Goal: Transaction & Acquisition: Obtain resource

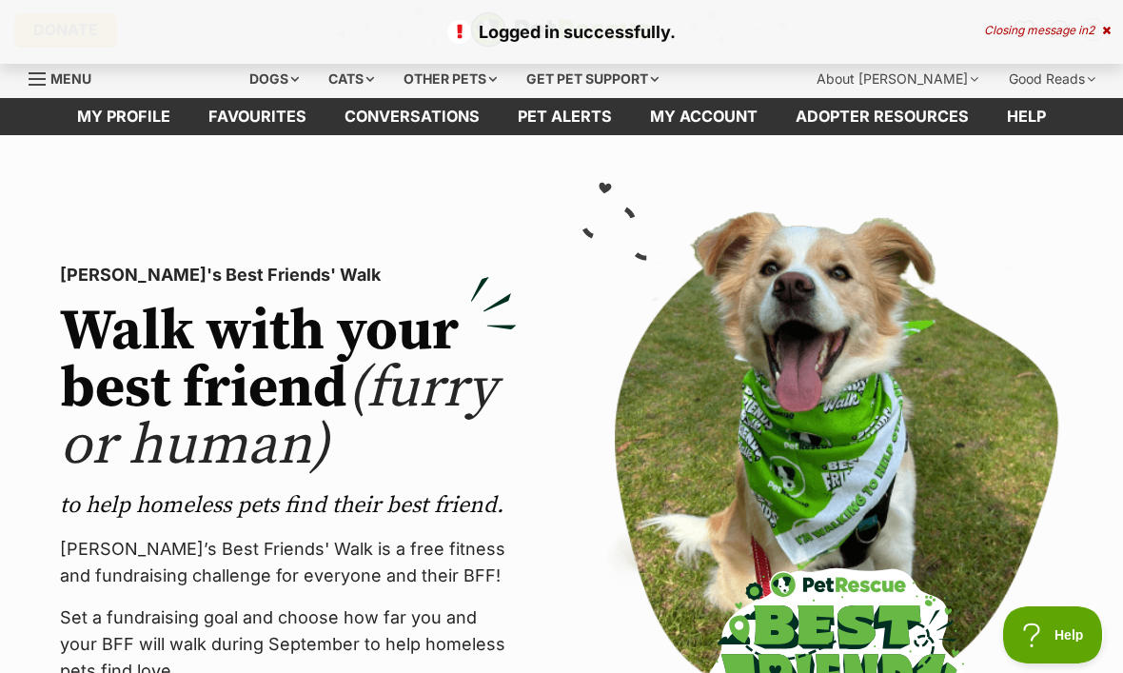
click at [271, 86] on div "Dogs" at bounding box center [274, 79] width 76 height 38
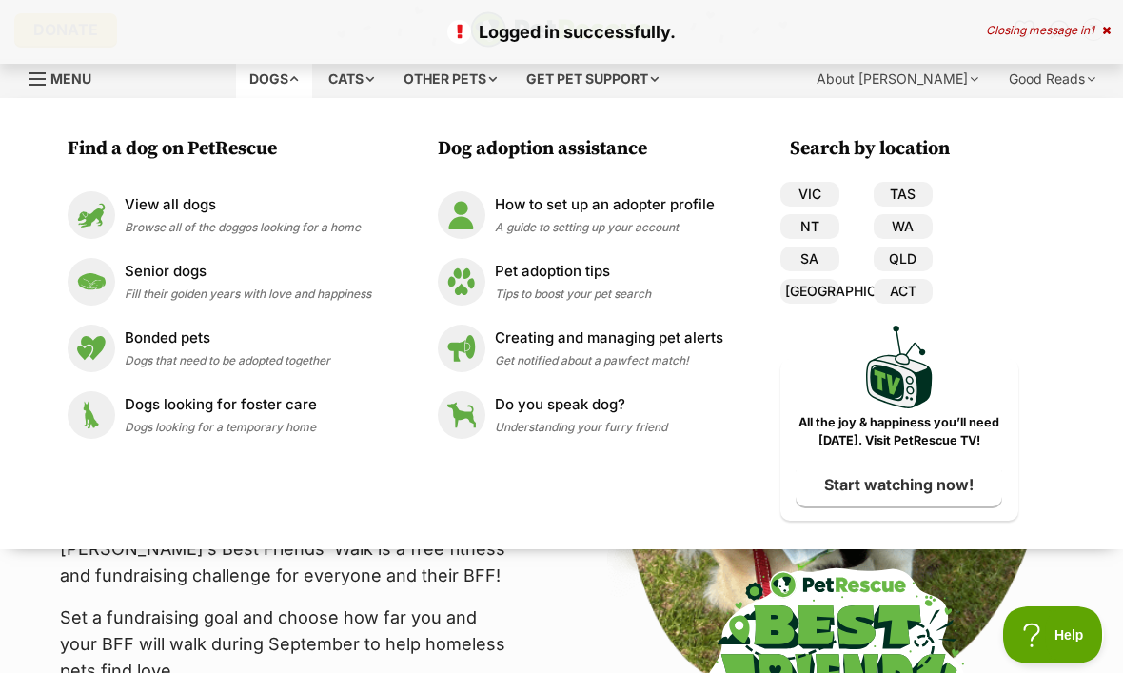
click at [177, 207] on p "View all dogs" at bounding box center [243, 205] width 236 height 22
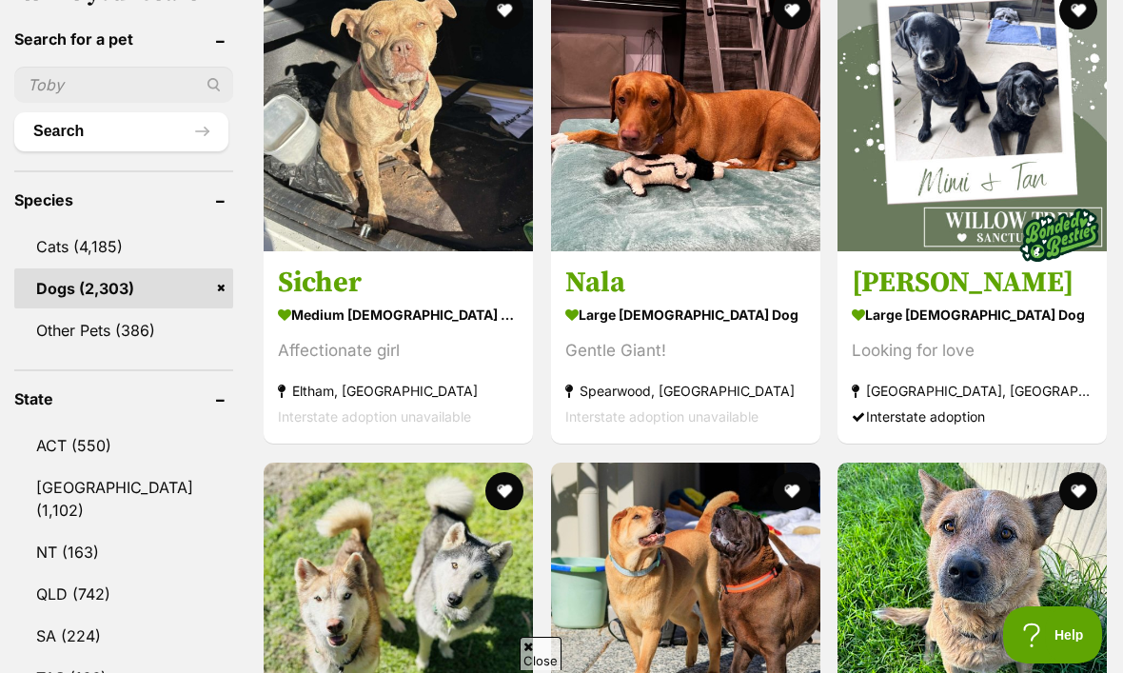
click at [63, 481] on link "NSW (1,102)" at bounding box center [123, 498] width 219 height 63
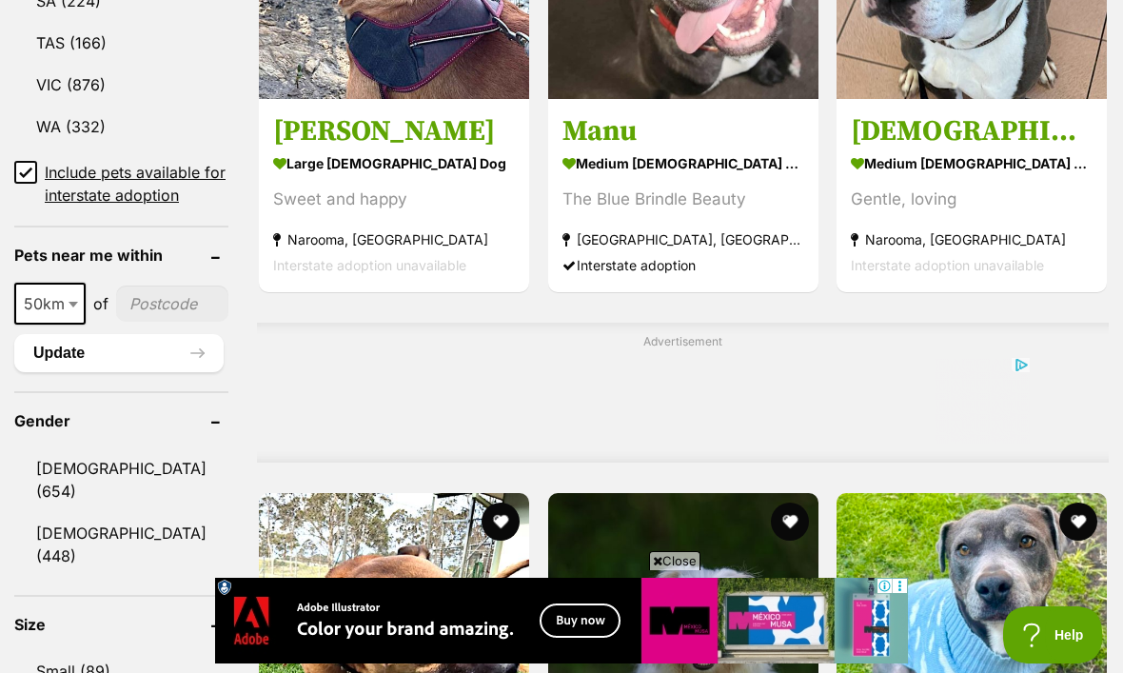
click at [75, 651] on link "Small (89)" at bounding box center [121, 671] width 214 height 40
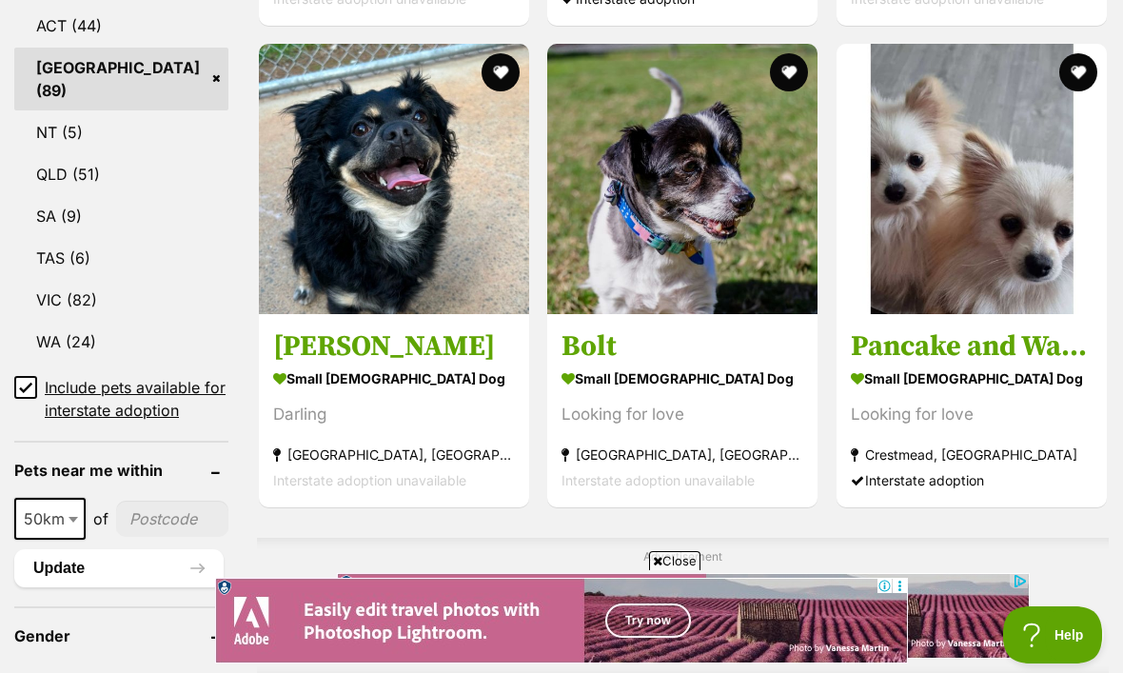
scroll to position [1104, 0]
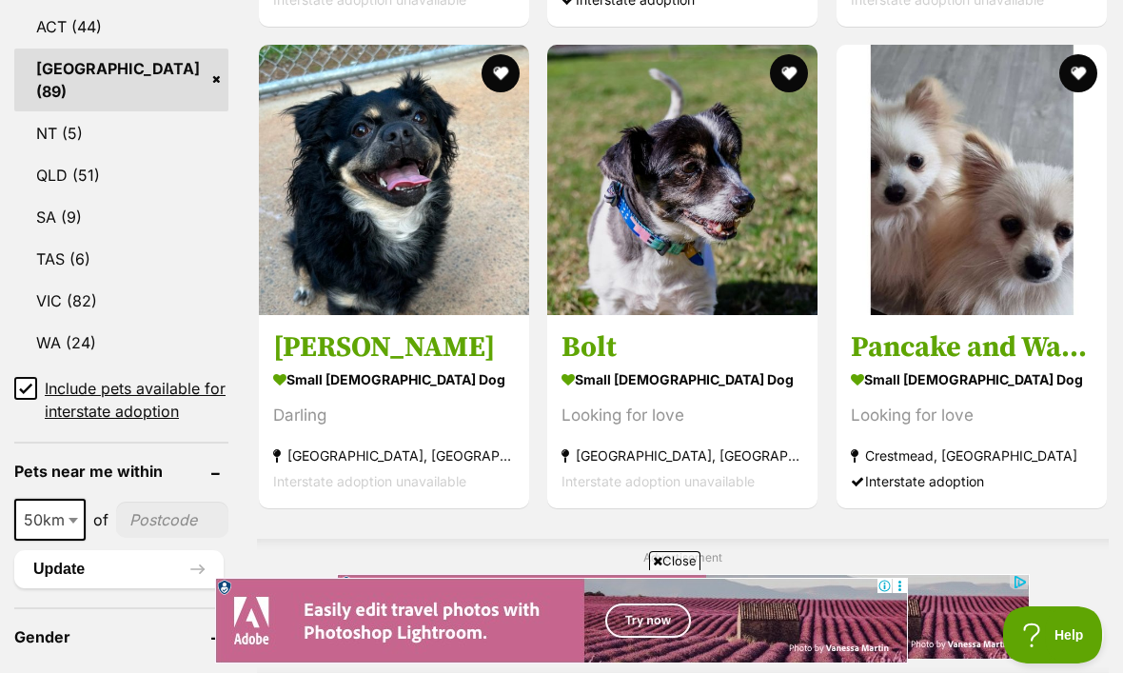
click at [928, 335] on h3 "Pancake and Waffle" at bounding box center [971, 347] width 242 height 36
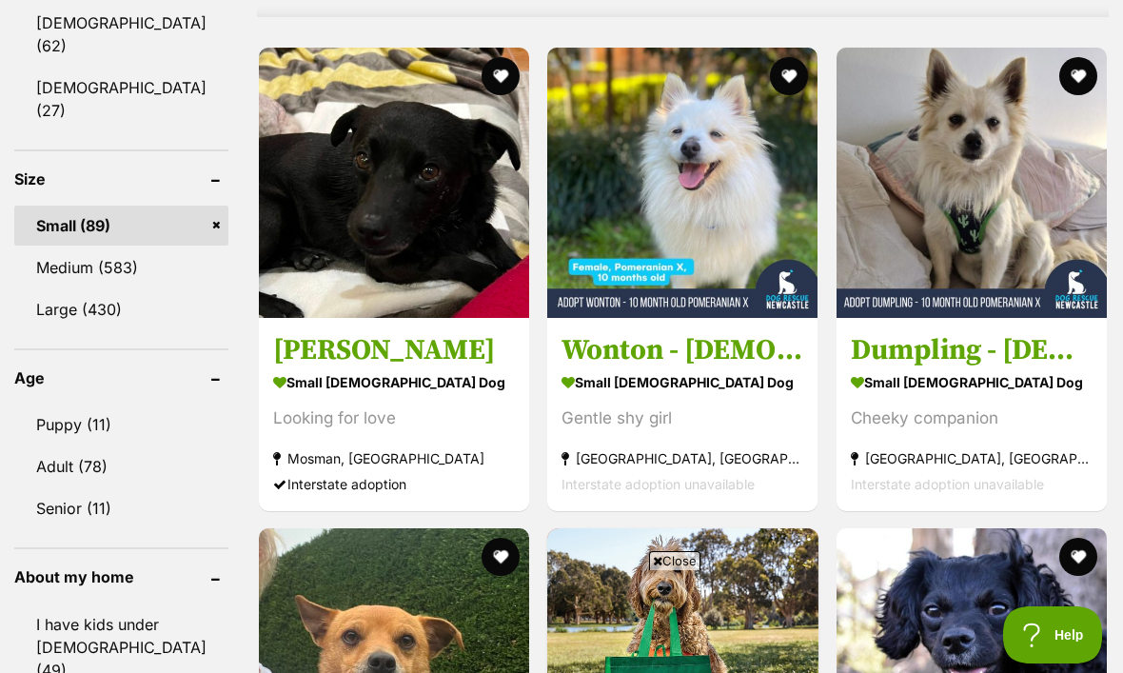
scroll to position [0, 0]
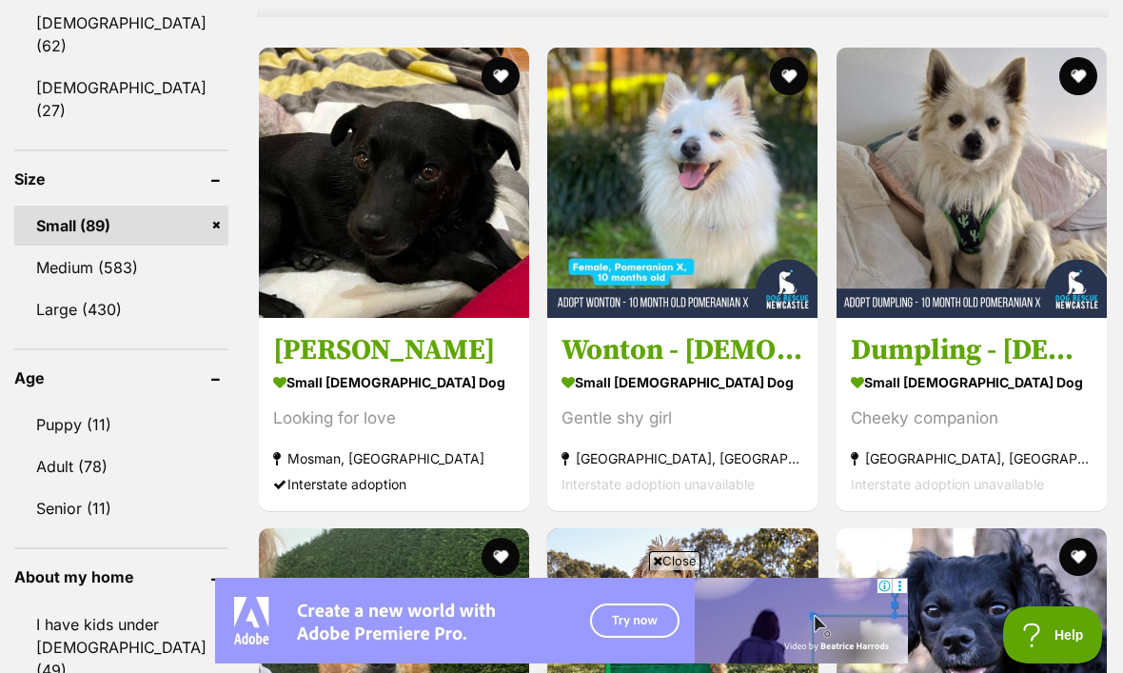
click at [988, 384] on strong "small [DEMOGRAPHIC_DATA] Dog" at bounding box center [971, 381] width 242 height 28
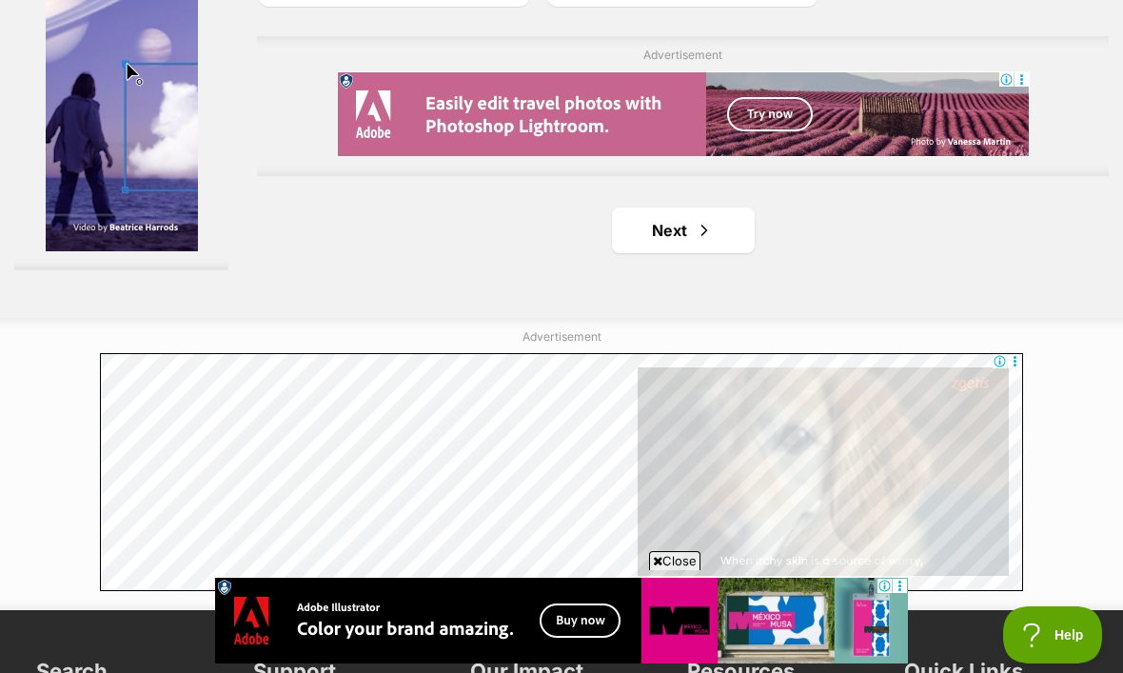
scroll to position [4371, 0]
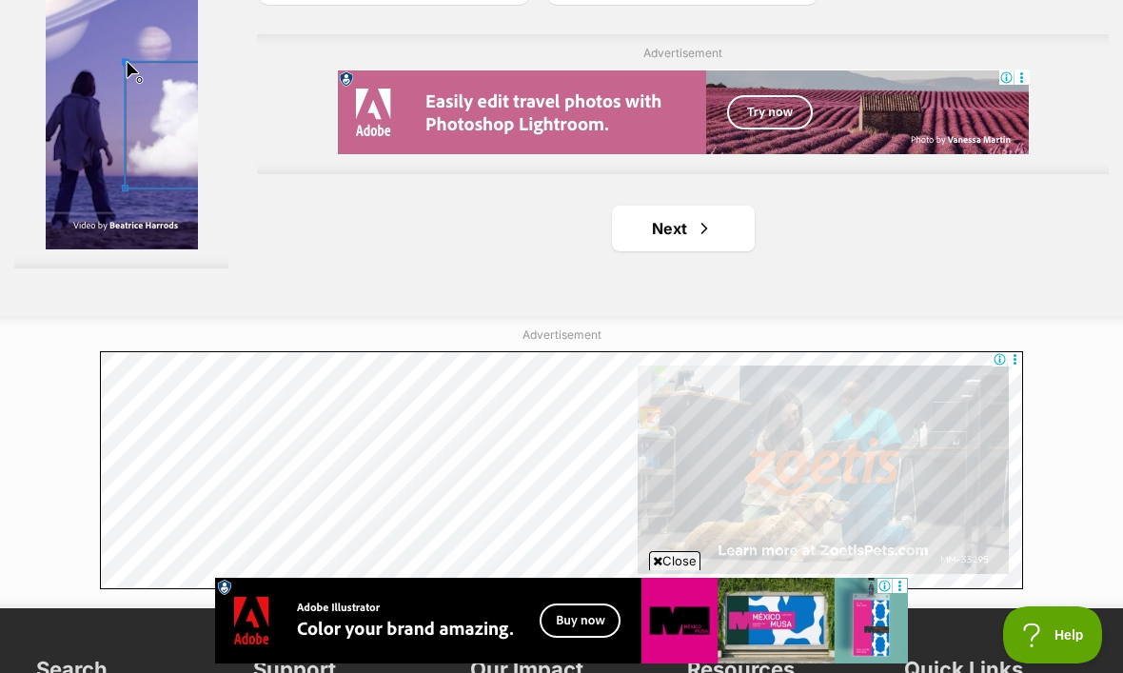
click at [663, 251] on link "Next" at bounding box center [683, 228] width 143 height 46
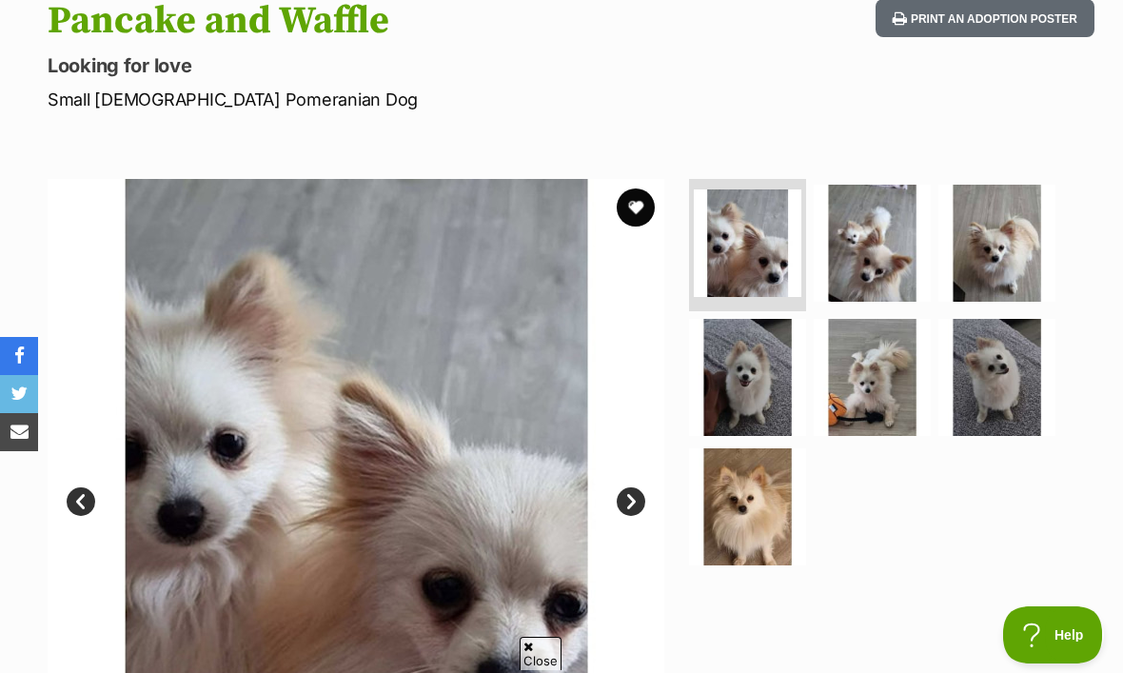
click at [850, 260] on img at bounding box center [871, 243] width 117 height 117
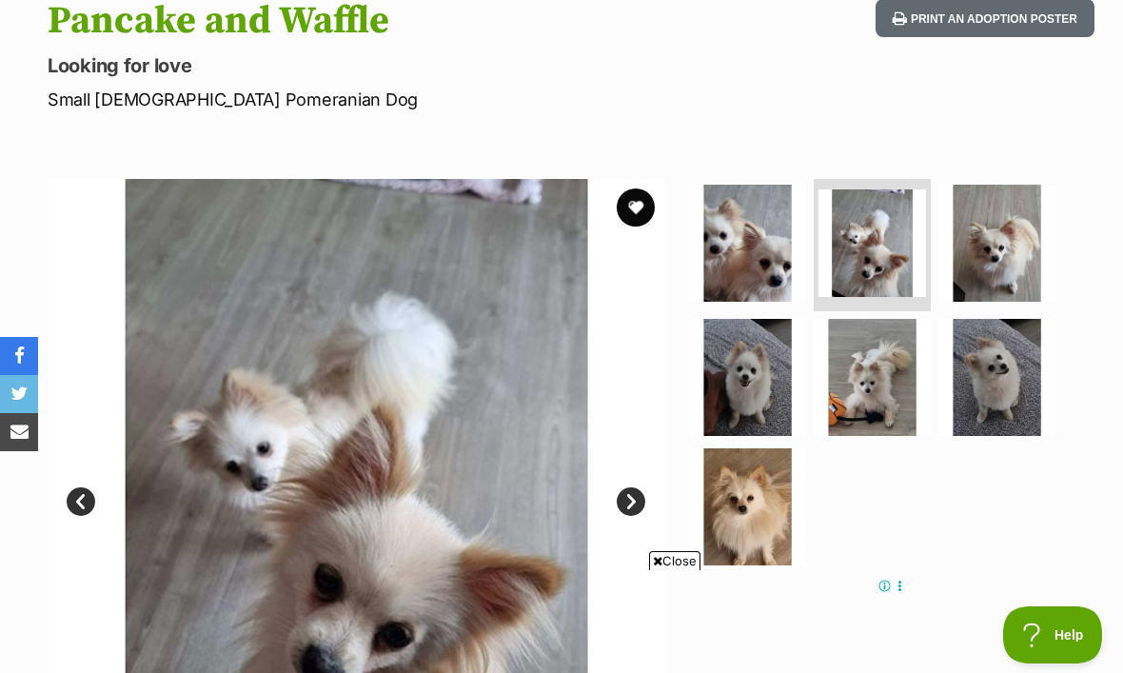
click at [999, 254] on img at bounding box center [996, 243] width 117 height 117
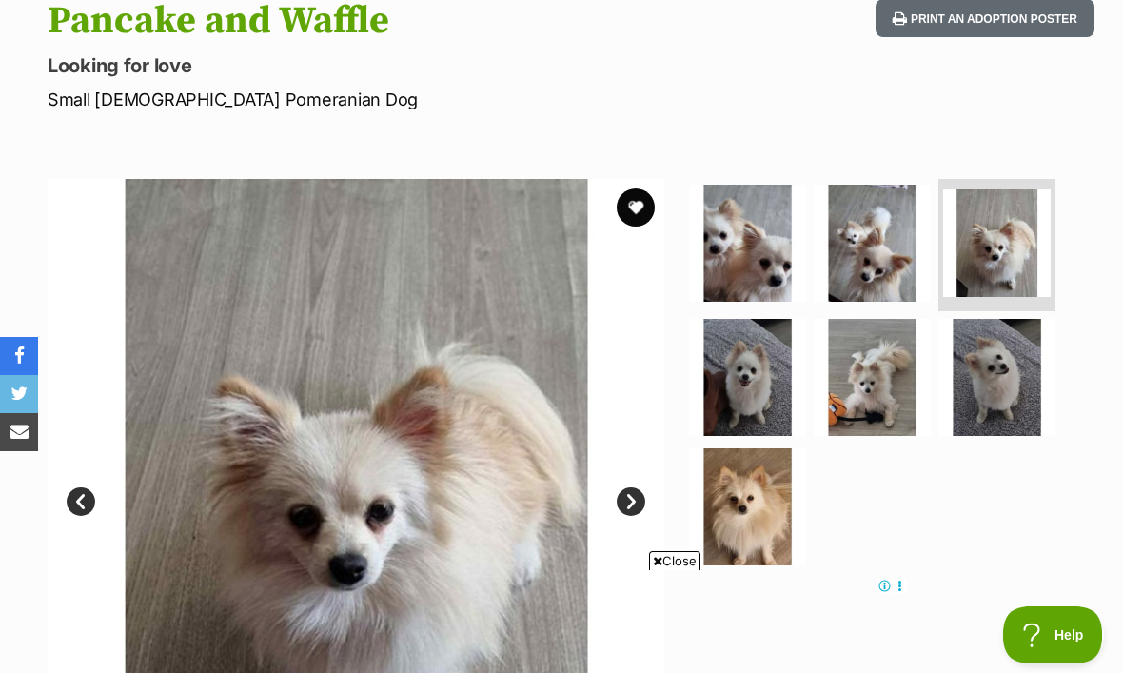
click at [747, 510] on img at bounding box center [747, 506] width 117 height 117
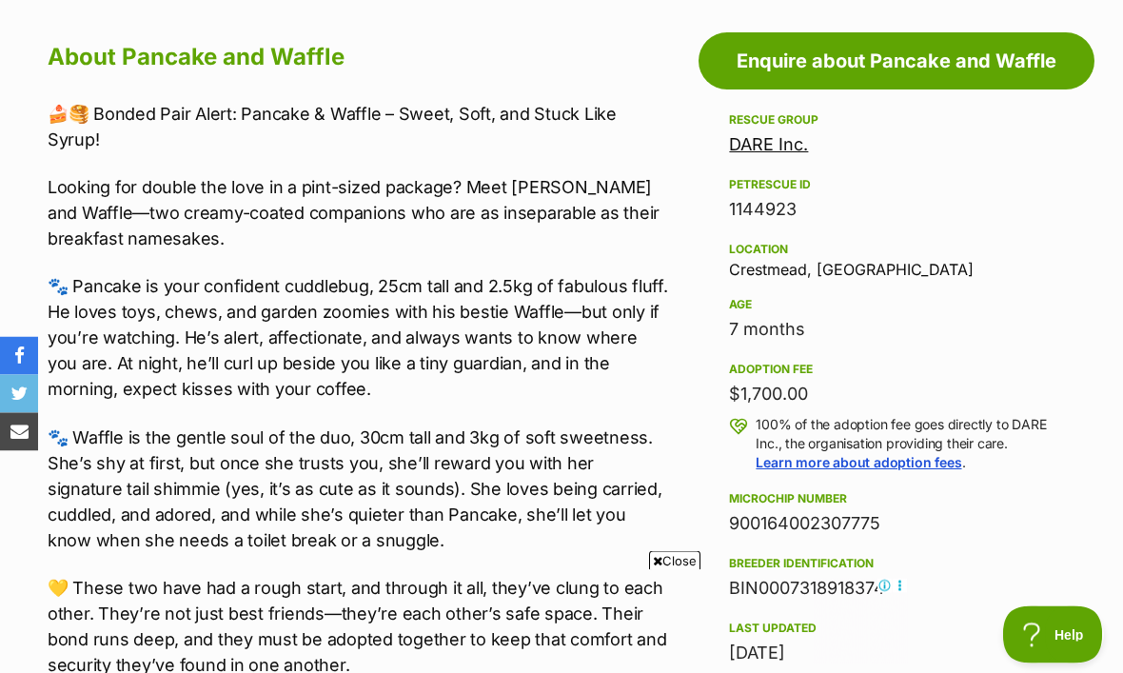
click at [594, 576] on p "💛 These two have had a rough start, and through it all, they’ve clung to each o…" at bounding box center [358, 627] width 620 height 103
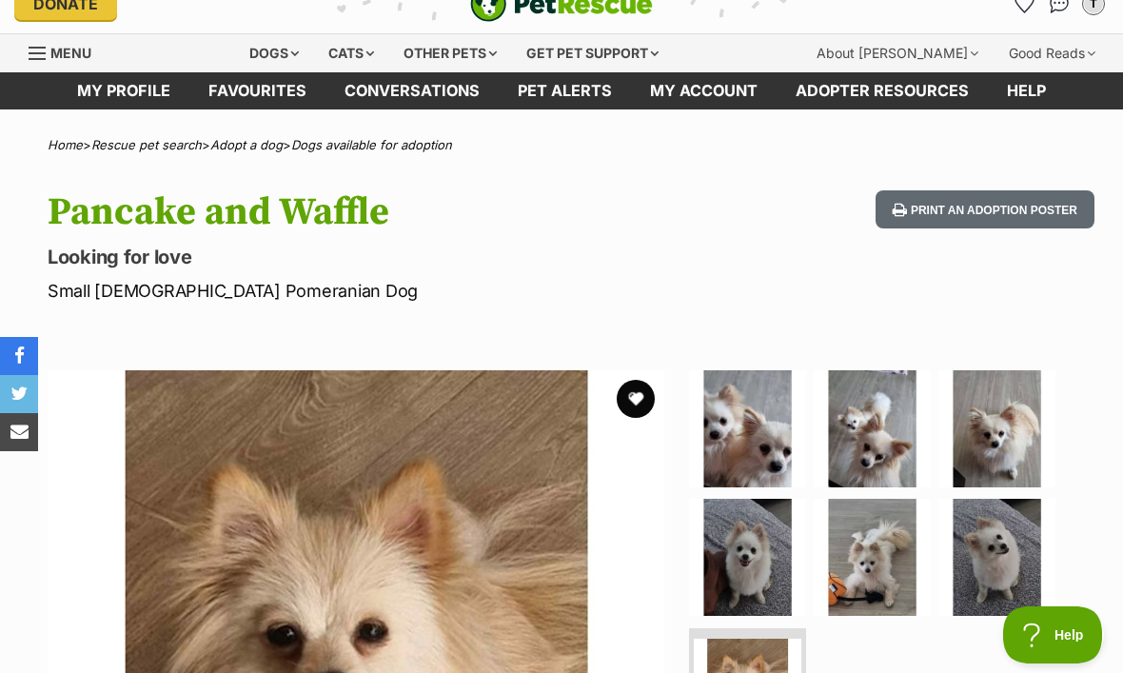
click at [623, 414] on img at bounding box center [356, 678] width 616 height 616
click at [648, 393] on button "favourite" at bounding box center [635, 399] width 38 height 38
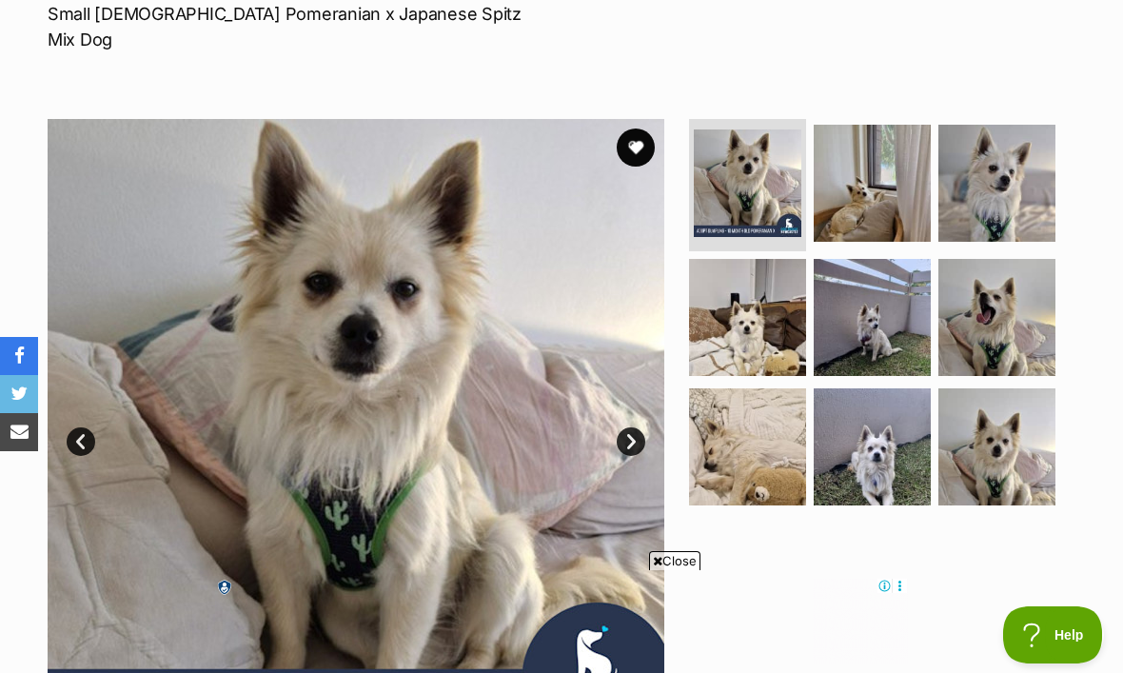
click at [640, 427] on link "Next" at bounding box center [630, 441] width 29 height 29
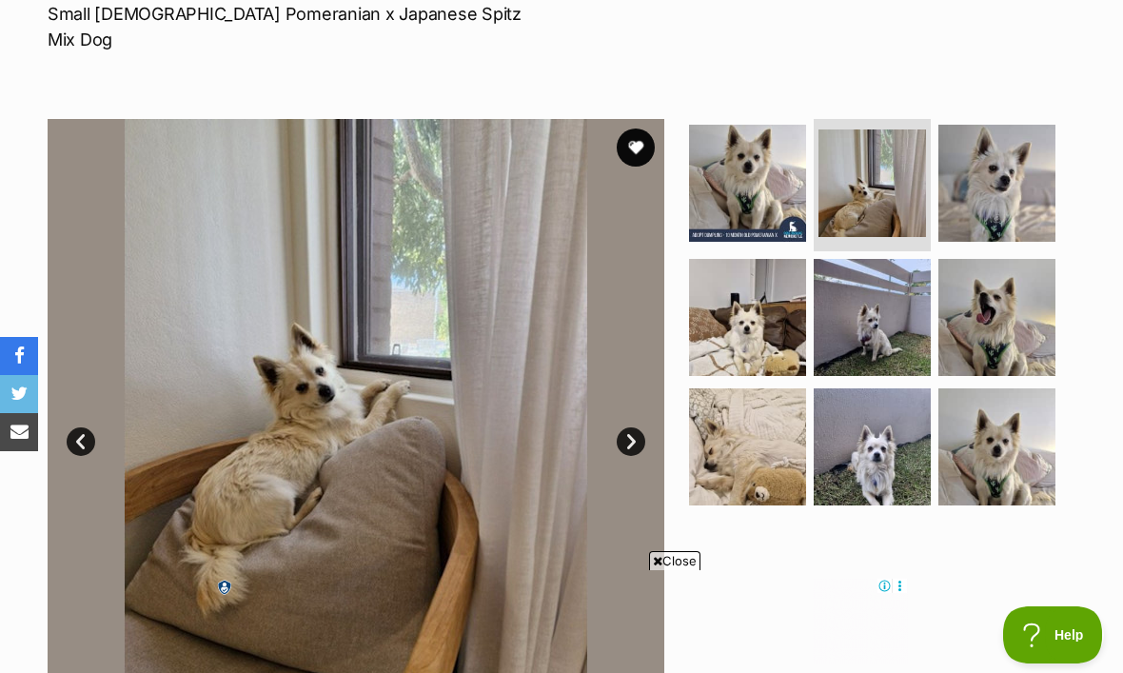
click at [633, 427] on link "Next" at bounding box center [630, 441] width 29 height 29
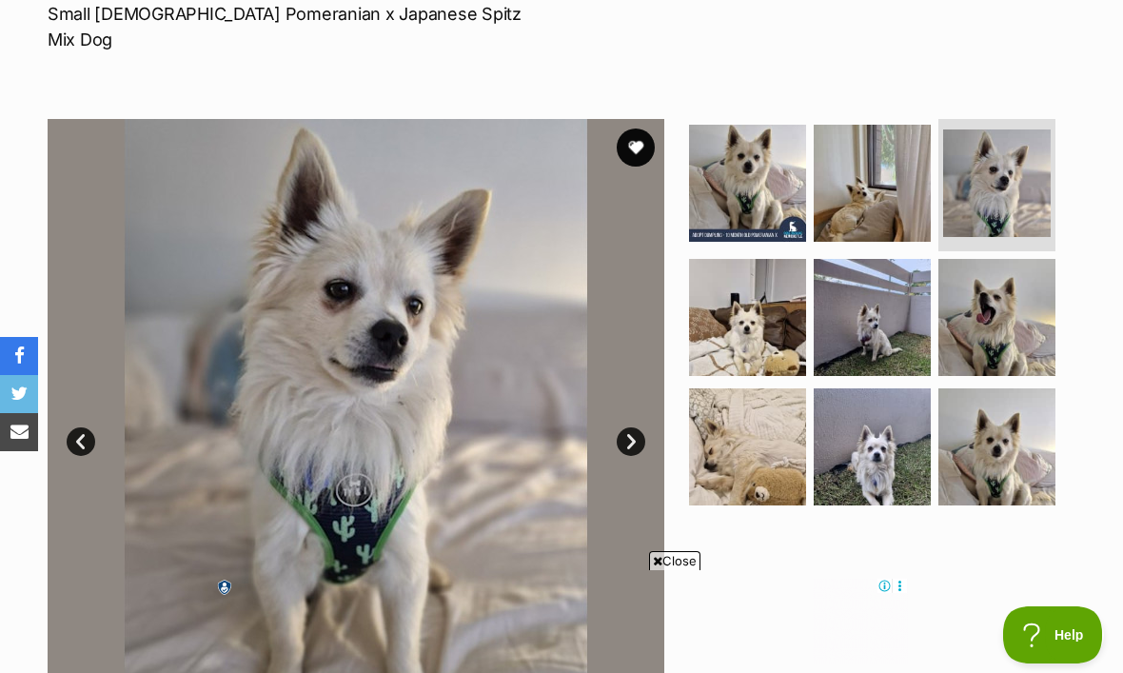
click at [629, 427] on link "Next" at bounding box center [630, 441] width 29 height 29
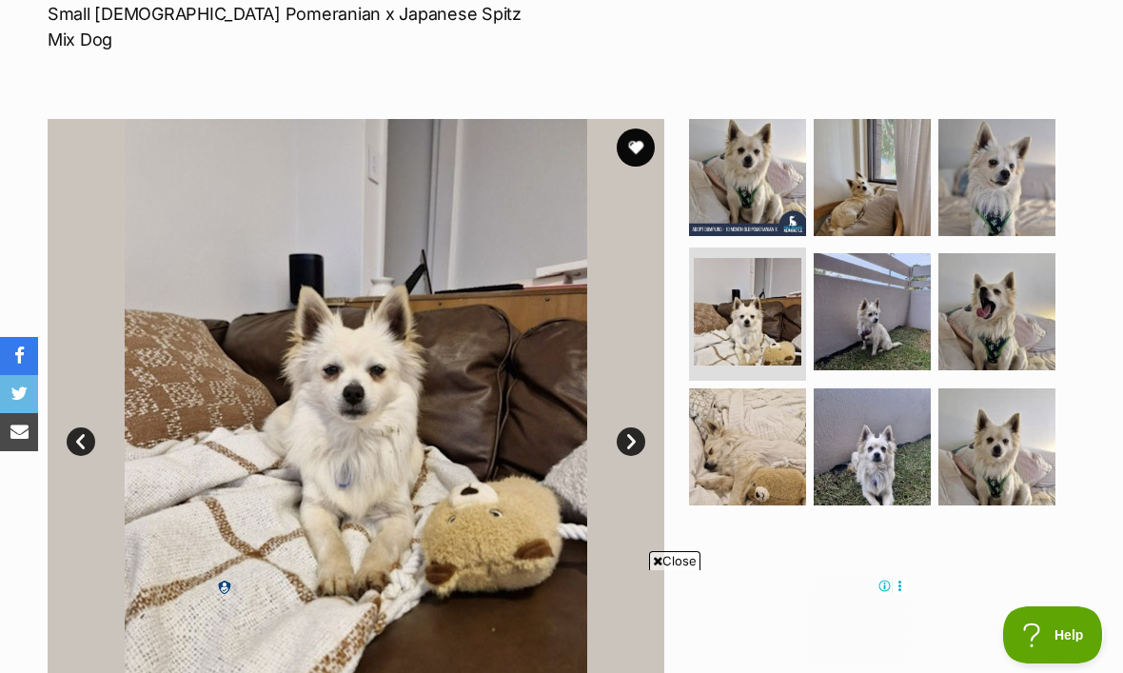
click at [619, 427] on link "Next" at bounding box center [630, 441] width 29 height 29
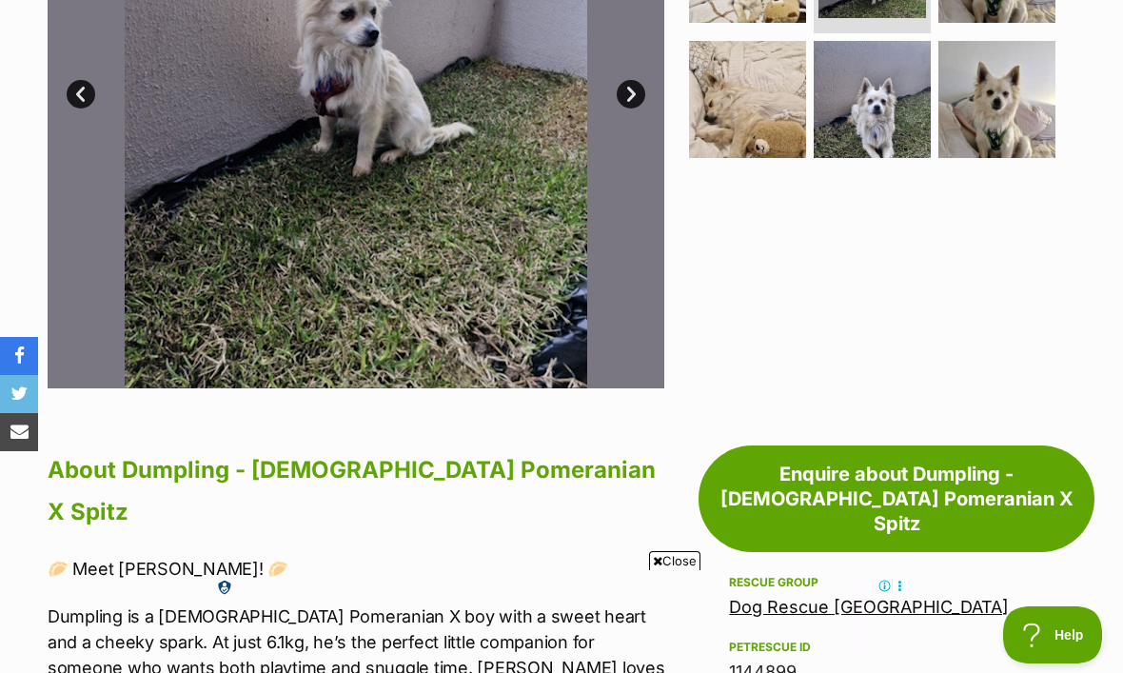
scroll to position [689, 0]
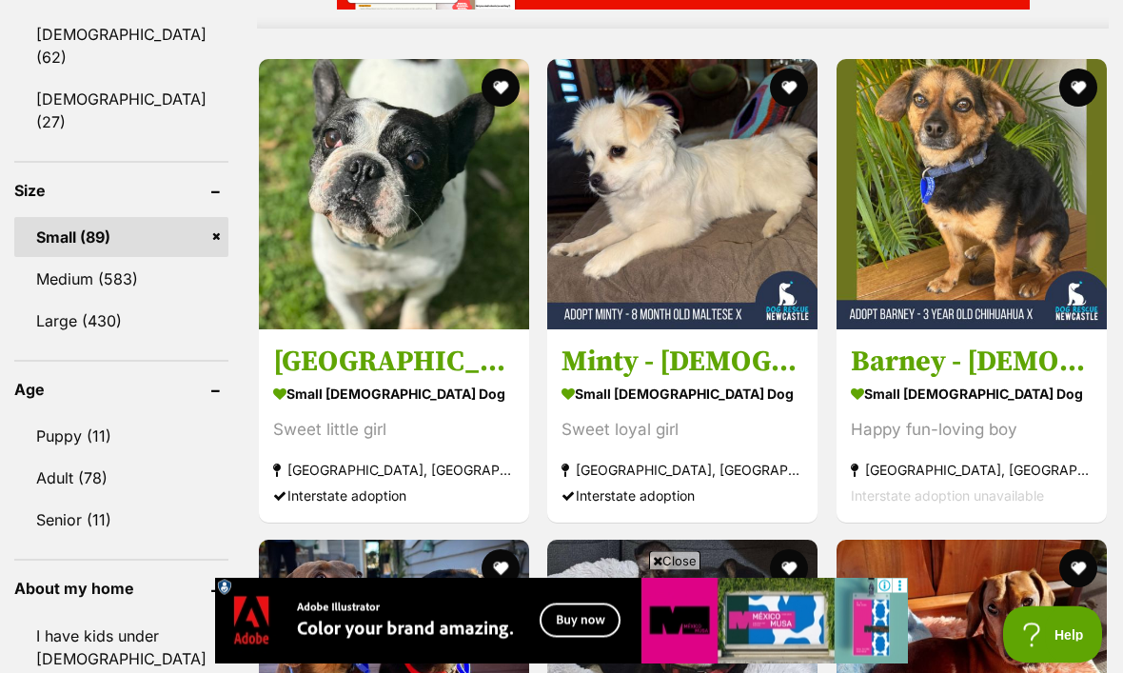
scroll to position [1753, 0]
click at [694, 362] on h3 "Minty - 8 Month Old Maltese X" at bounding box center [682, 360] width 242 height 36
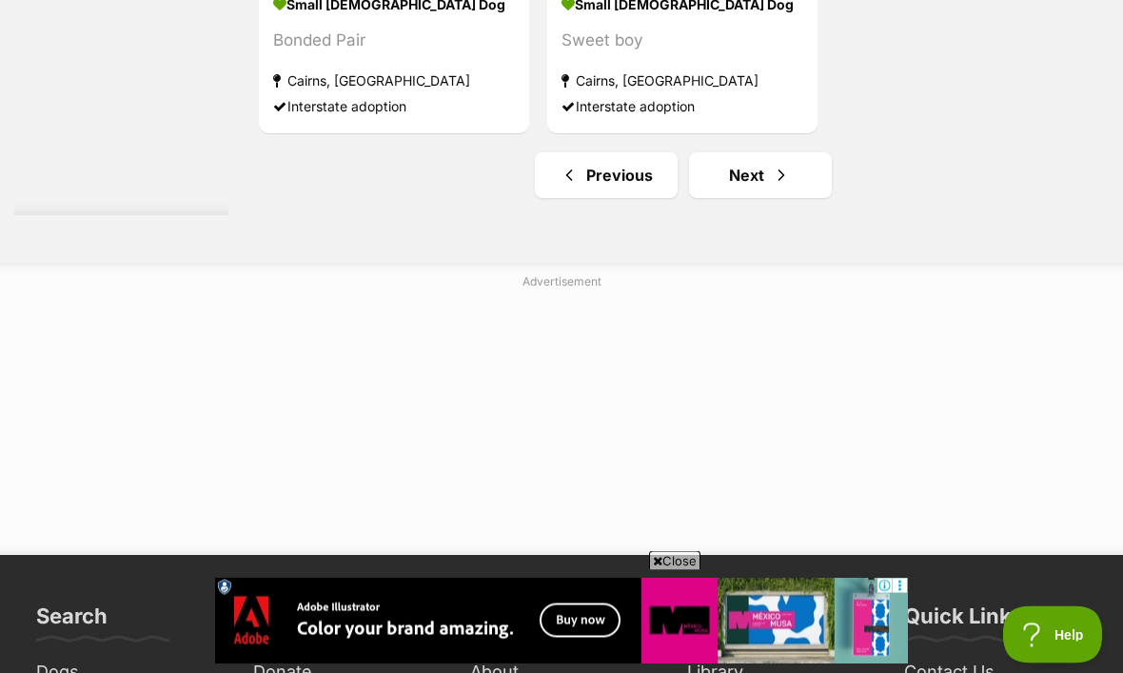
scroll to position [4388, 0]
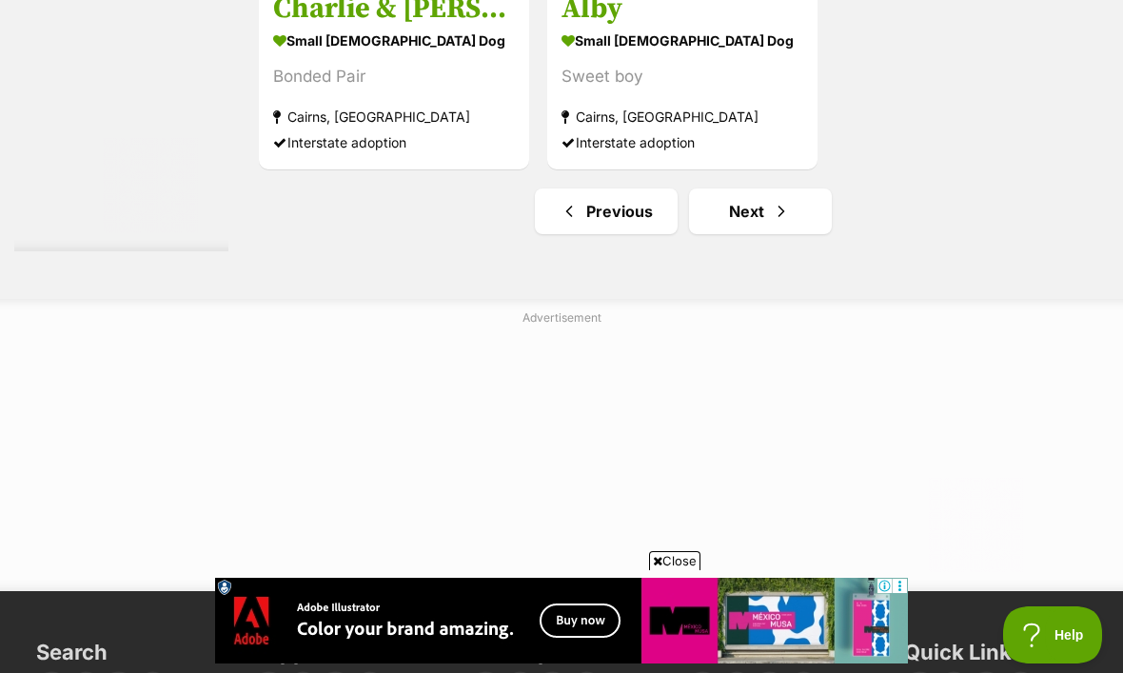
click at [726, 234] on link "Next" at bounding box center [760, 211] width 143 height 46
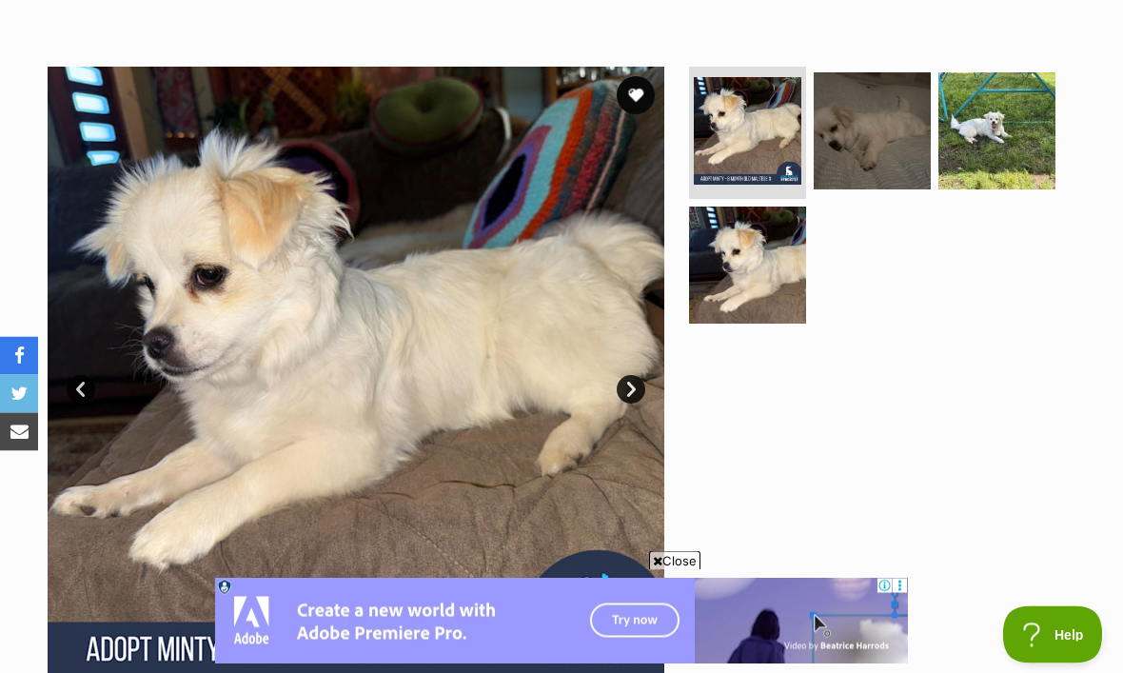
scroll to position [433, 0]
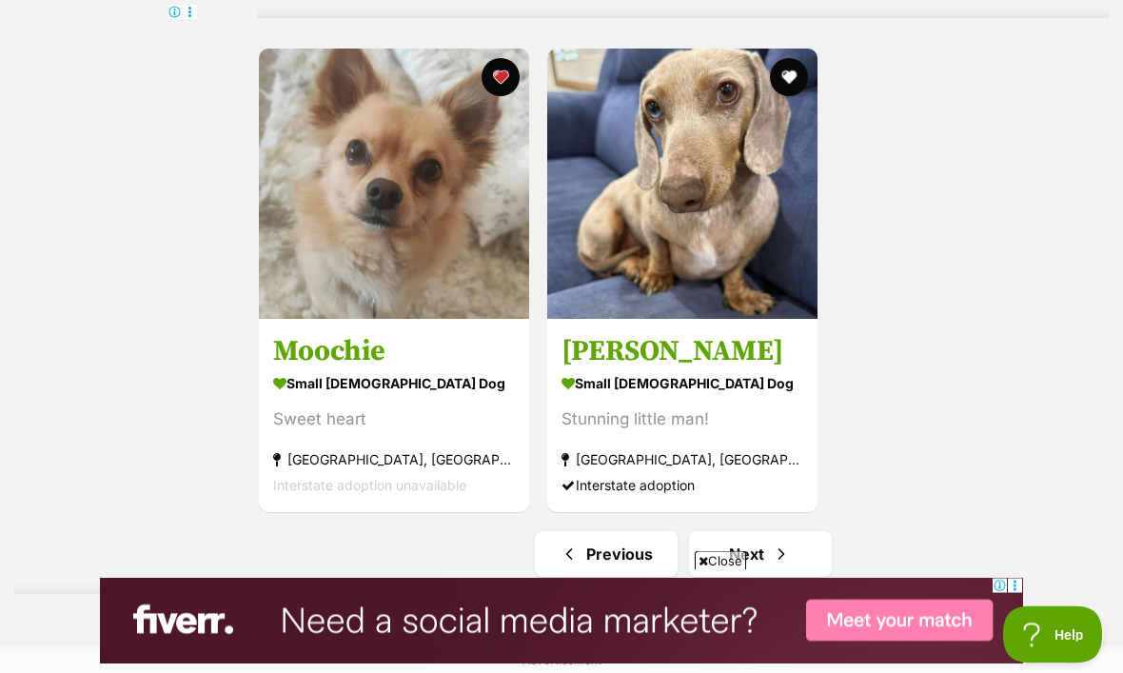
scroll to position [4224, 0]
click at [315, 369] on h3 "Moochie" at bounding box center [394, 351] width 242 height 36
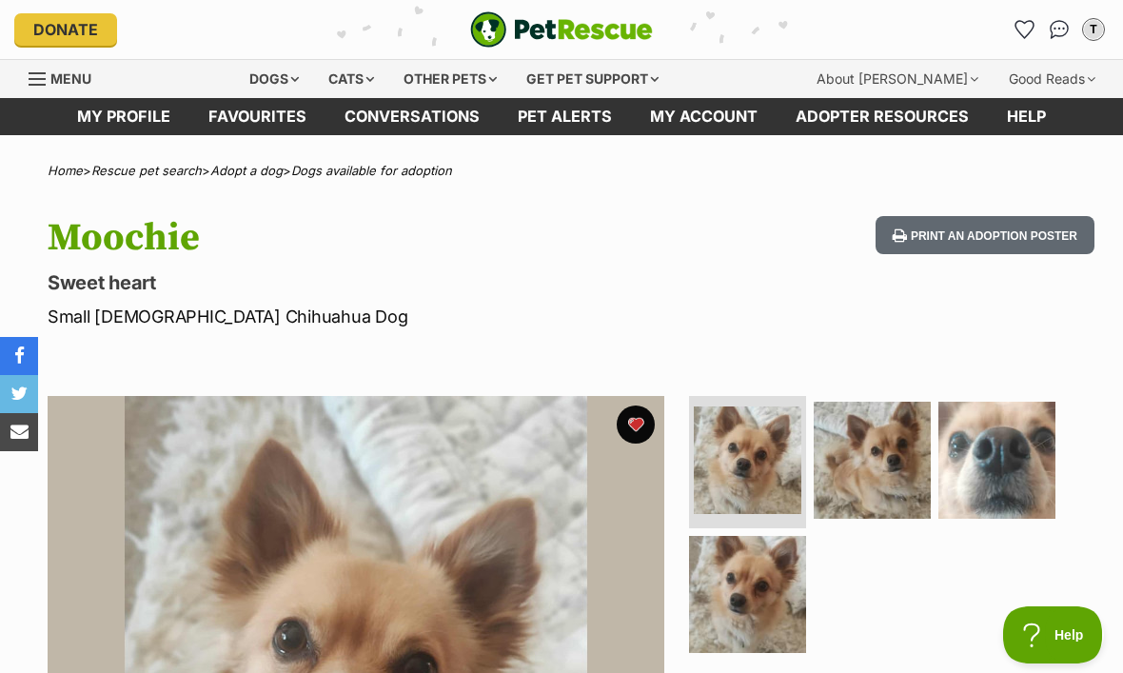
click at [1025, 28] on icon "Favourites" at bounding box center [1024, 29] width 18 height 17
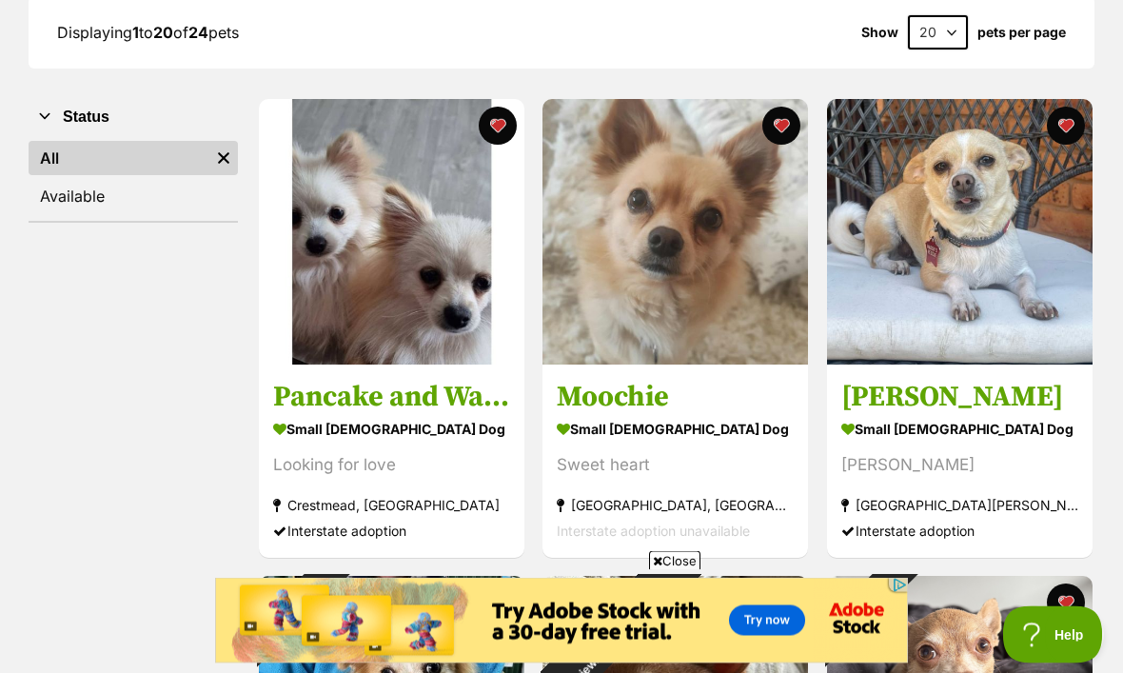
scroll to position [290, 0]
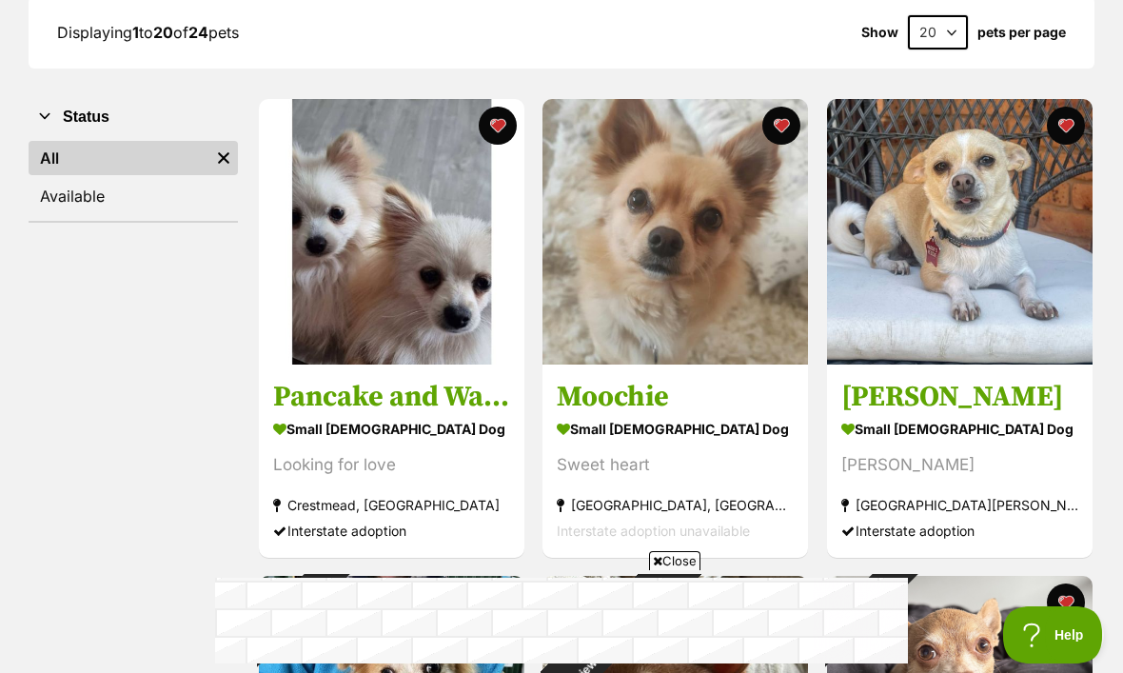
click at [357, 401] on h3 "Pancake and Waffle" at bounding box center [391, 397] width 237 height 36
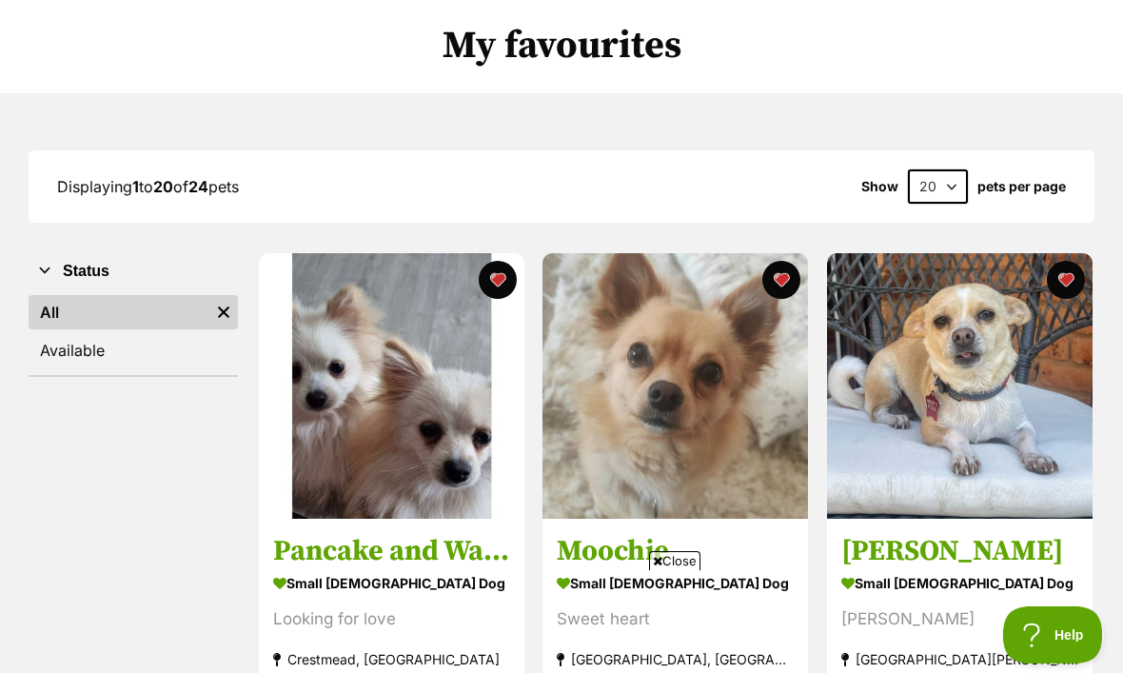
scroll to position [100, 0]
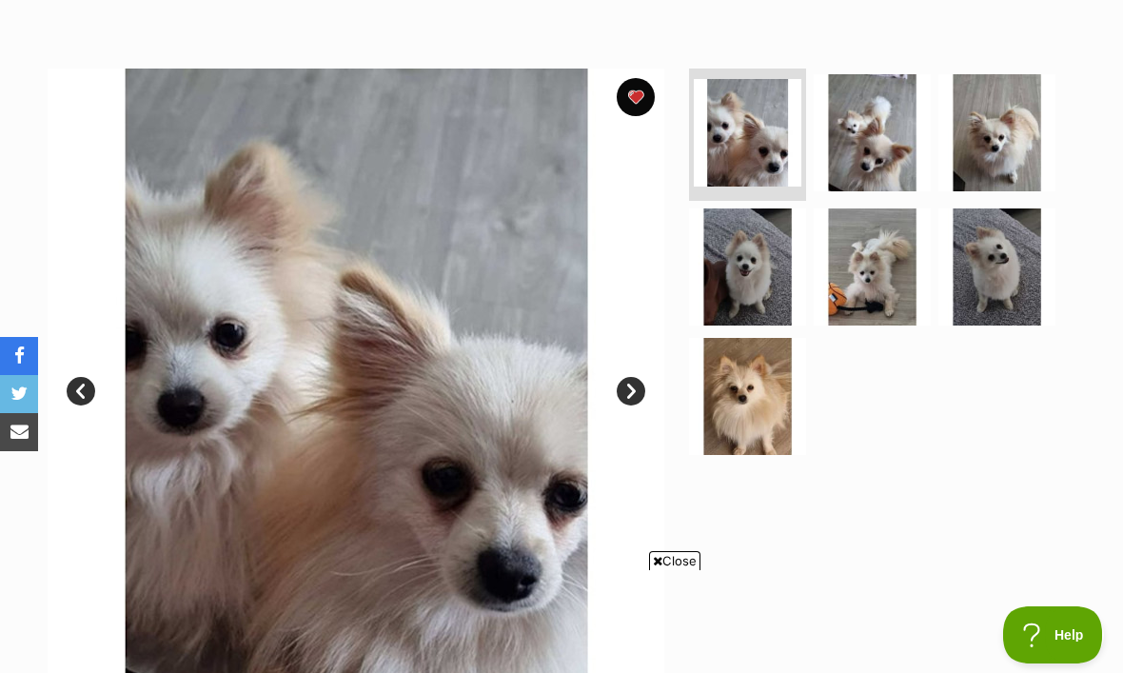
click at [631, 395] on link "Next" at bounding box center [630, 391] width 29 height 29
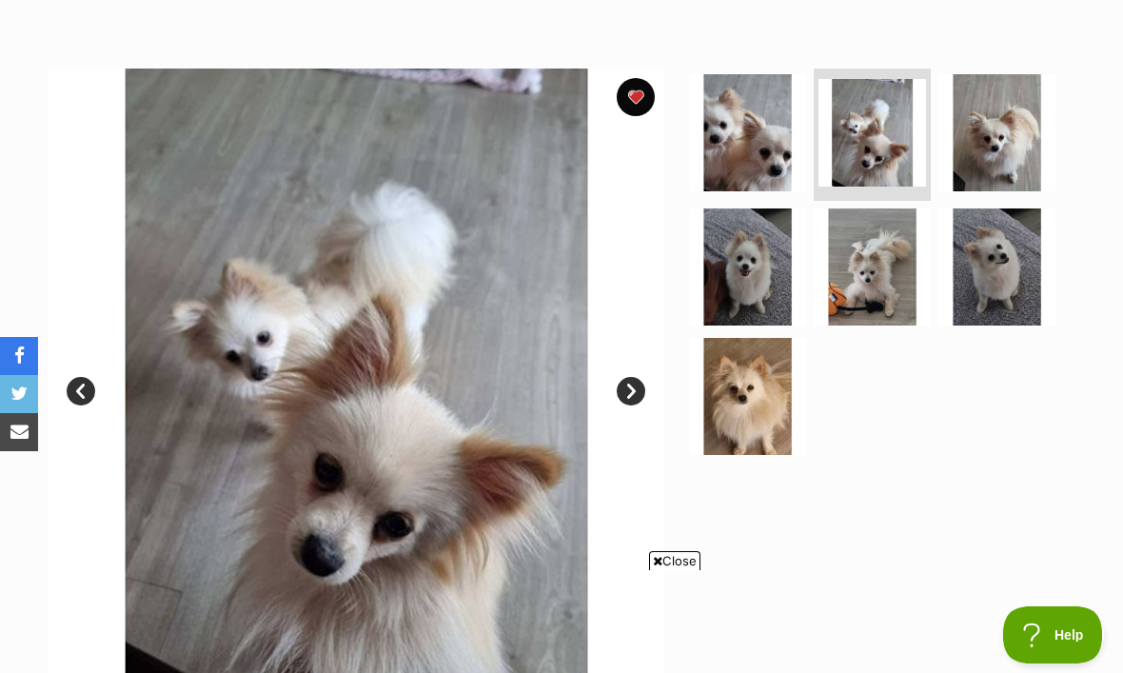
click at [630, 385] on link "Next" at bounding box center [630, 391] width 29 height 29
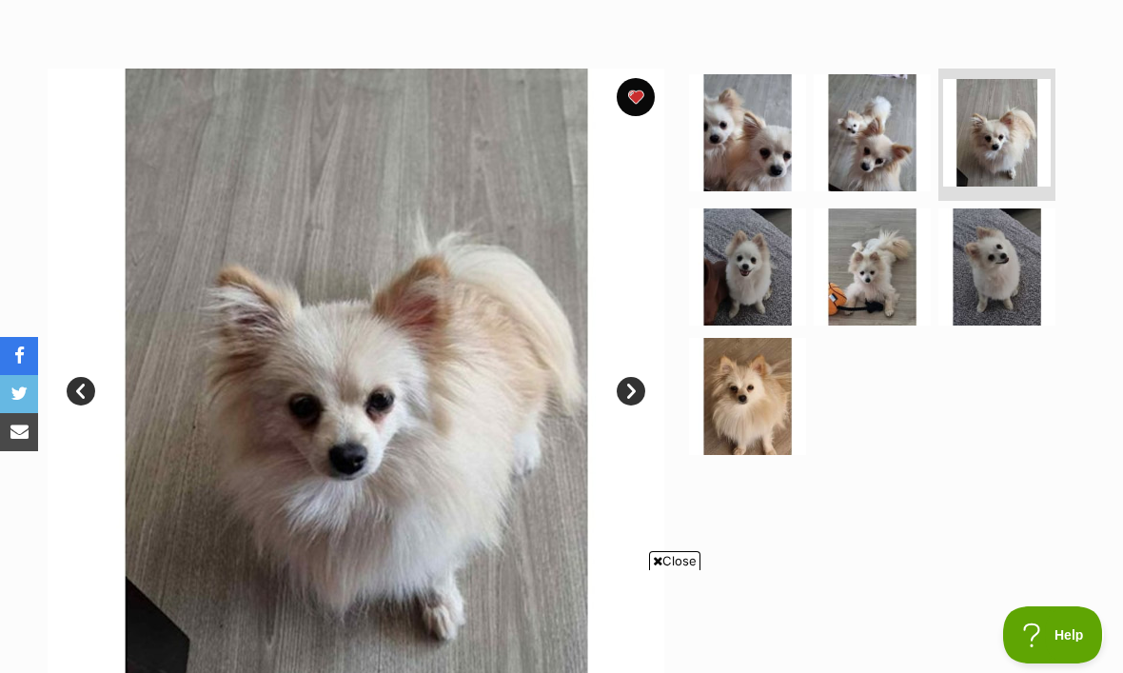
click at [630, 389] on link "Next" at bounding box center [630, 391] width 29 height 29
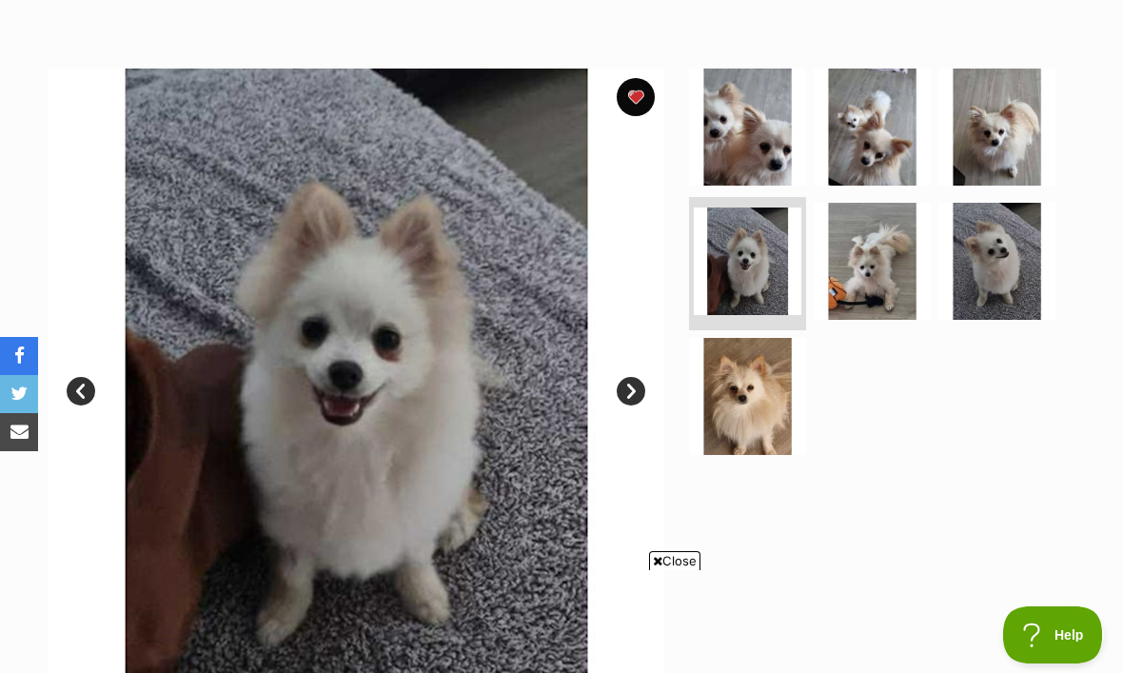
click at [635, 377] on link "Next" at bounding box center [630, 391] width 29 height 29
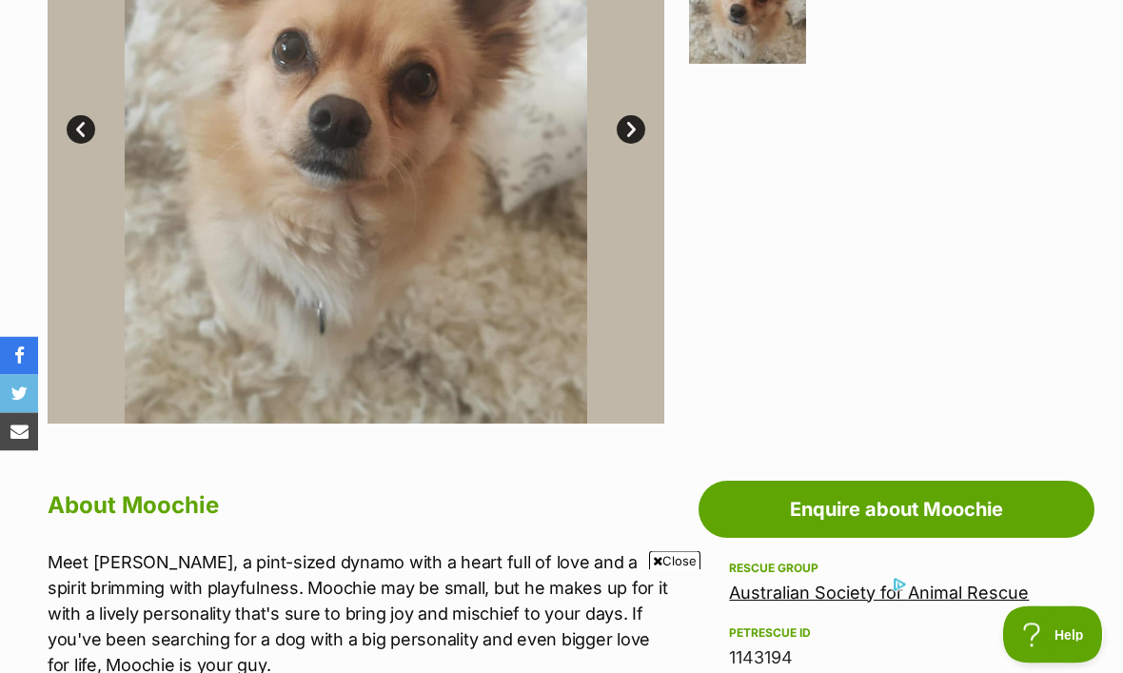
scroll to position [544, 0]
